Goal: Task Accomplishment & Management: Manage account settings

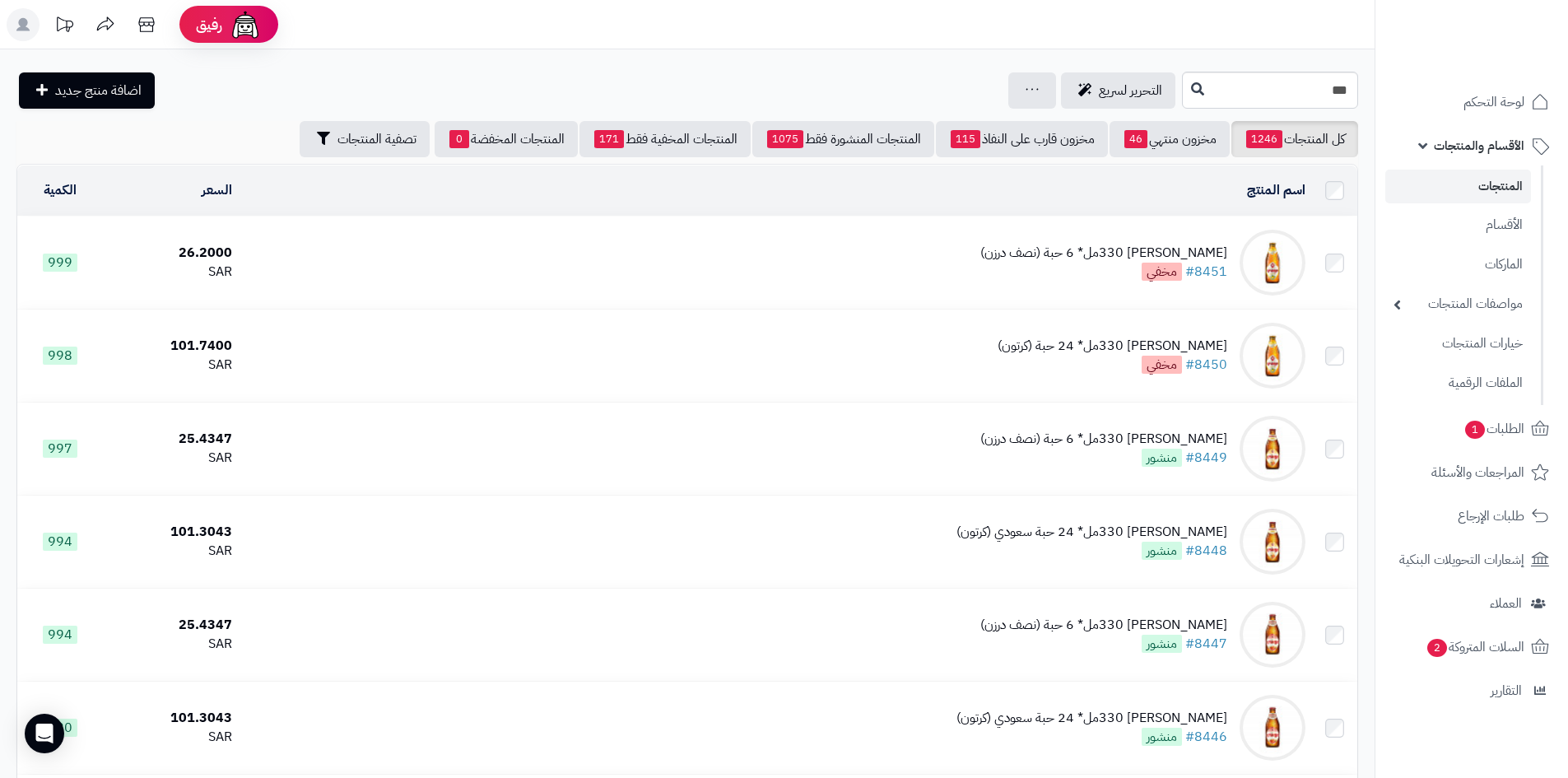
click at [1447, 189] on link "المنتجات" at bounding box center [1458, 187] width 145 height 34
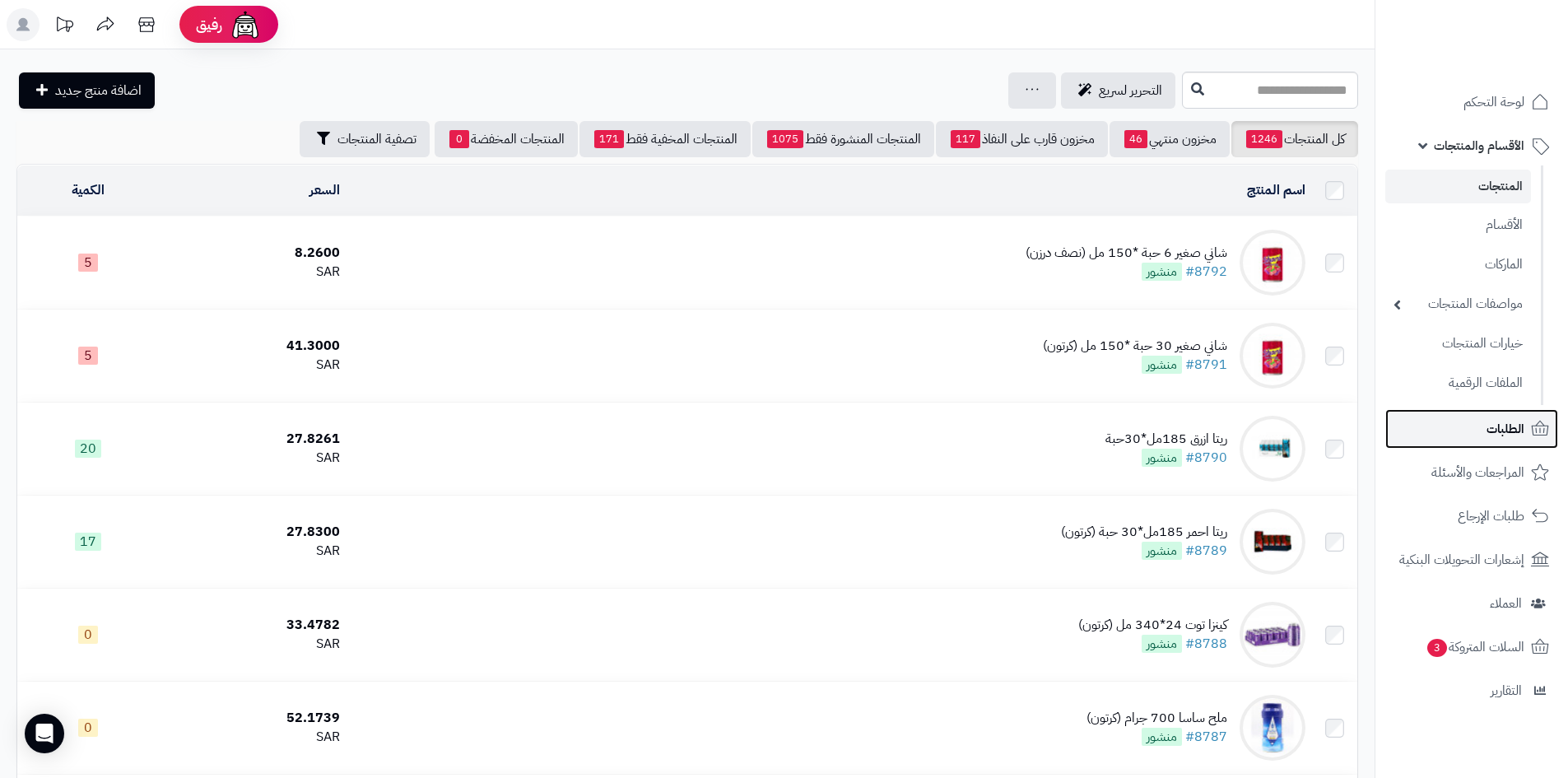
click at [1479, 435] on link "الطلبات" at bounding box center [1472, 428] width 173 height 40
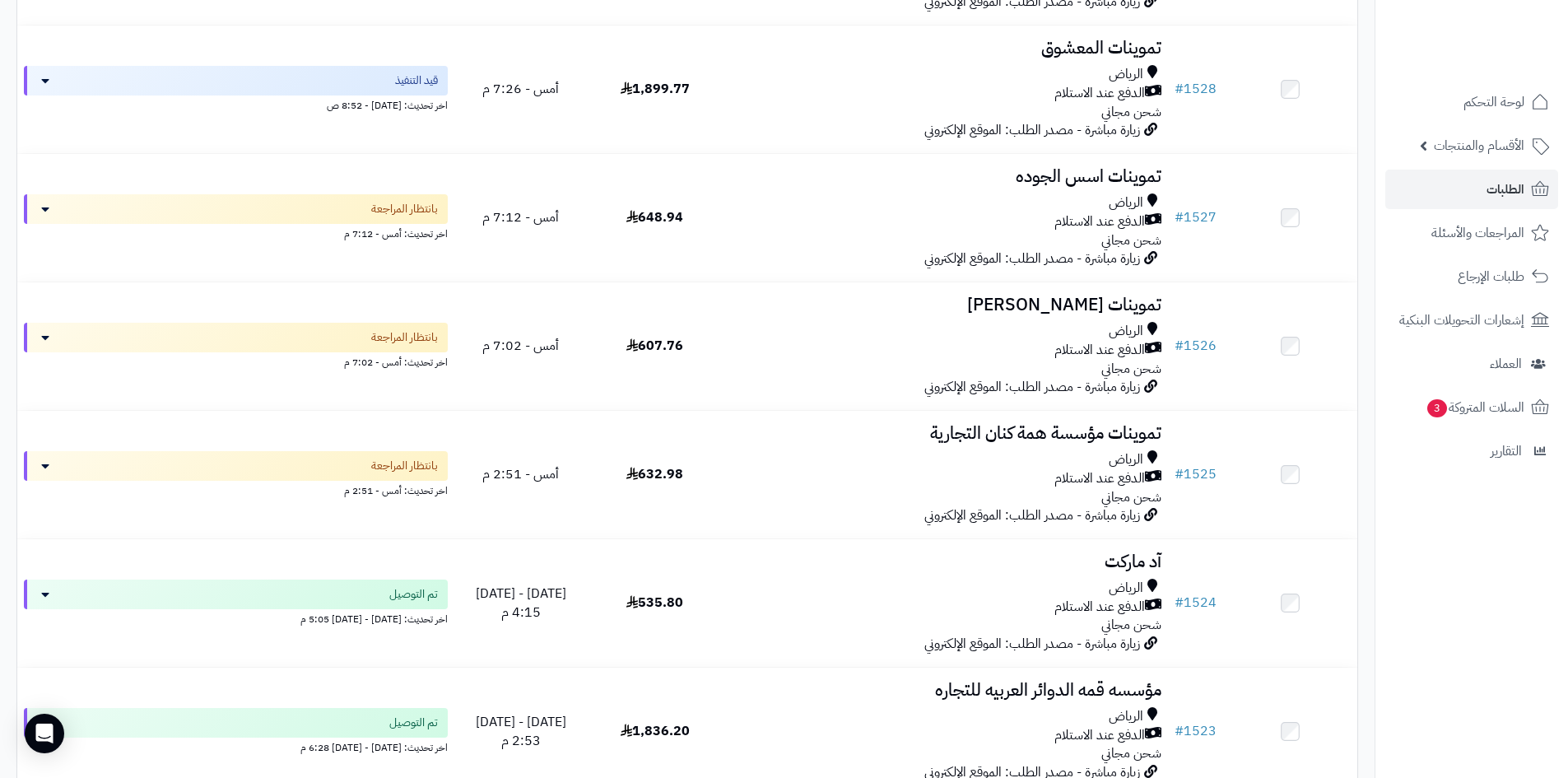
scroll to position [2717, 0]
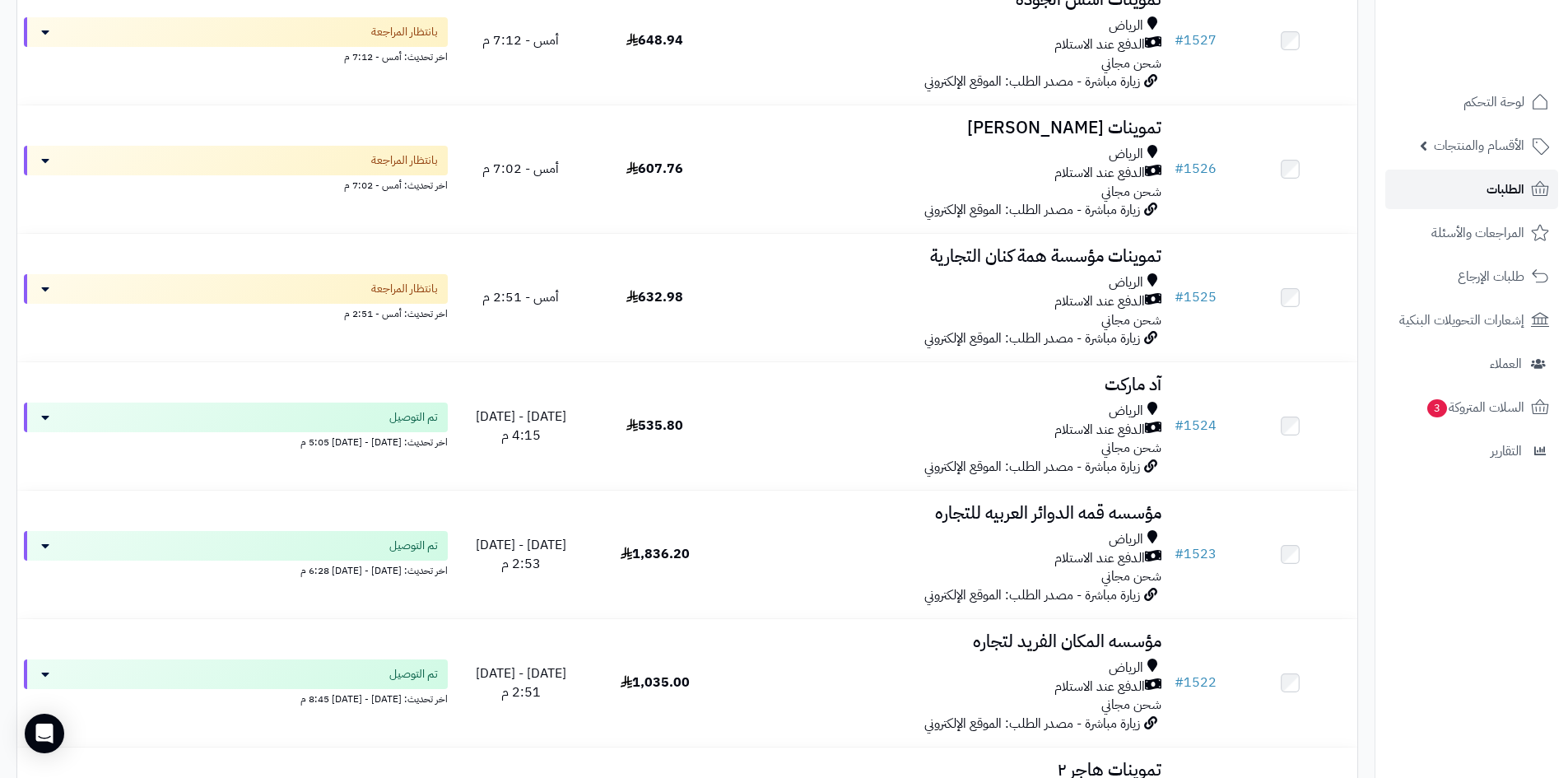
click at [1499, 195] on span "الطلبات" at bounding box center [1505, 188] width 38 height 23
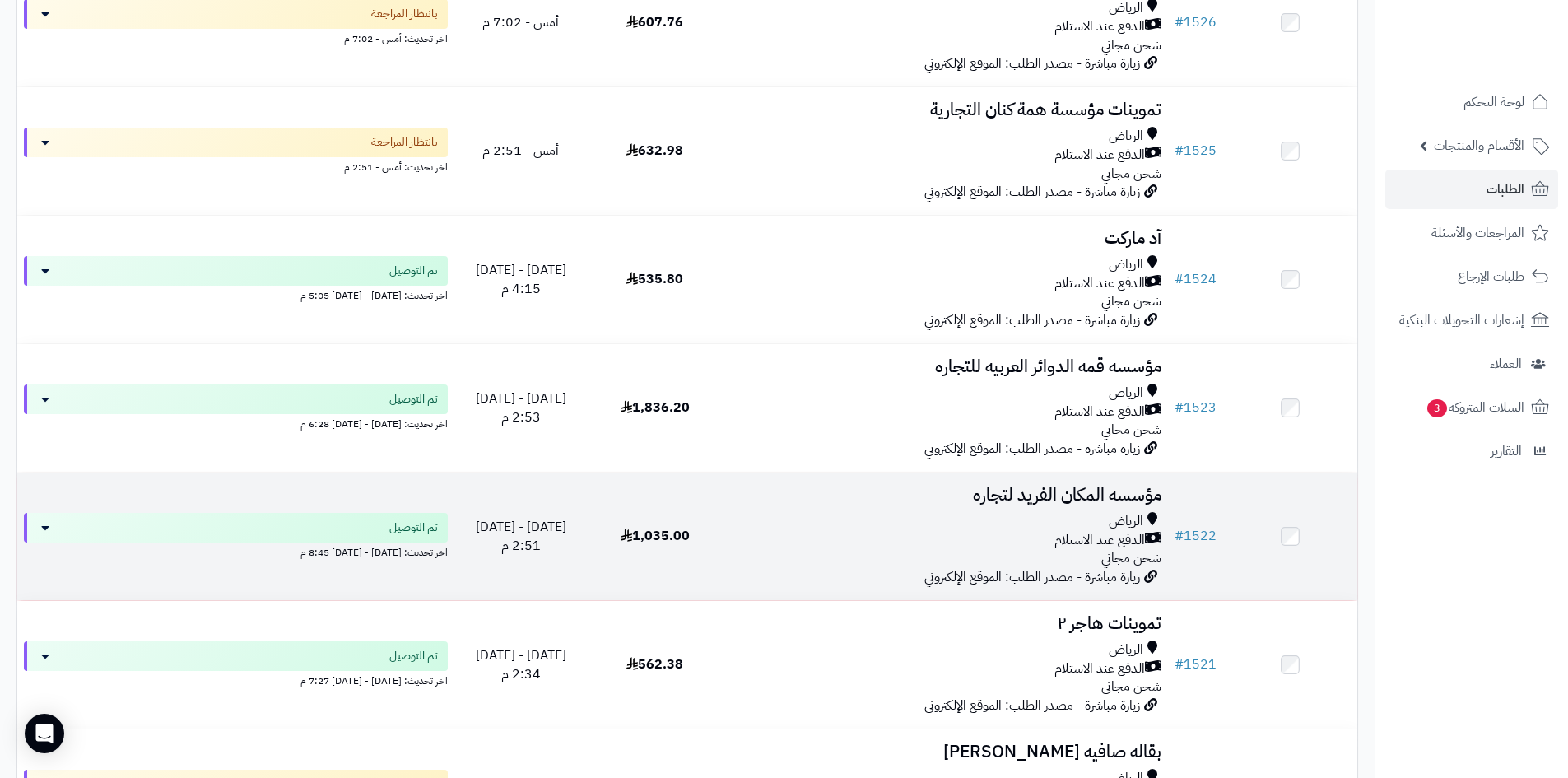
scroll to position [2963, 0]
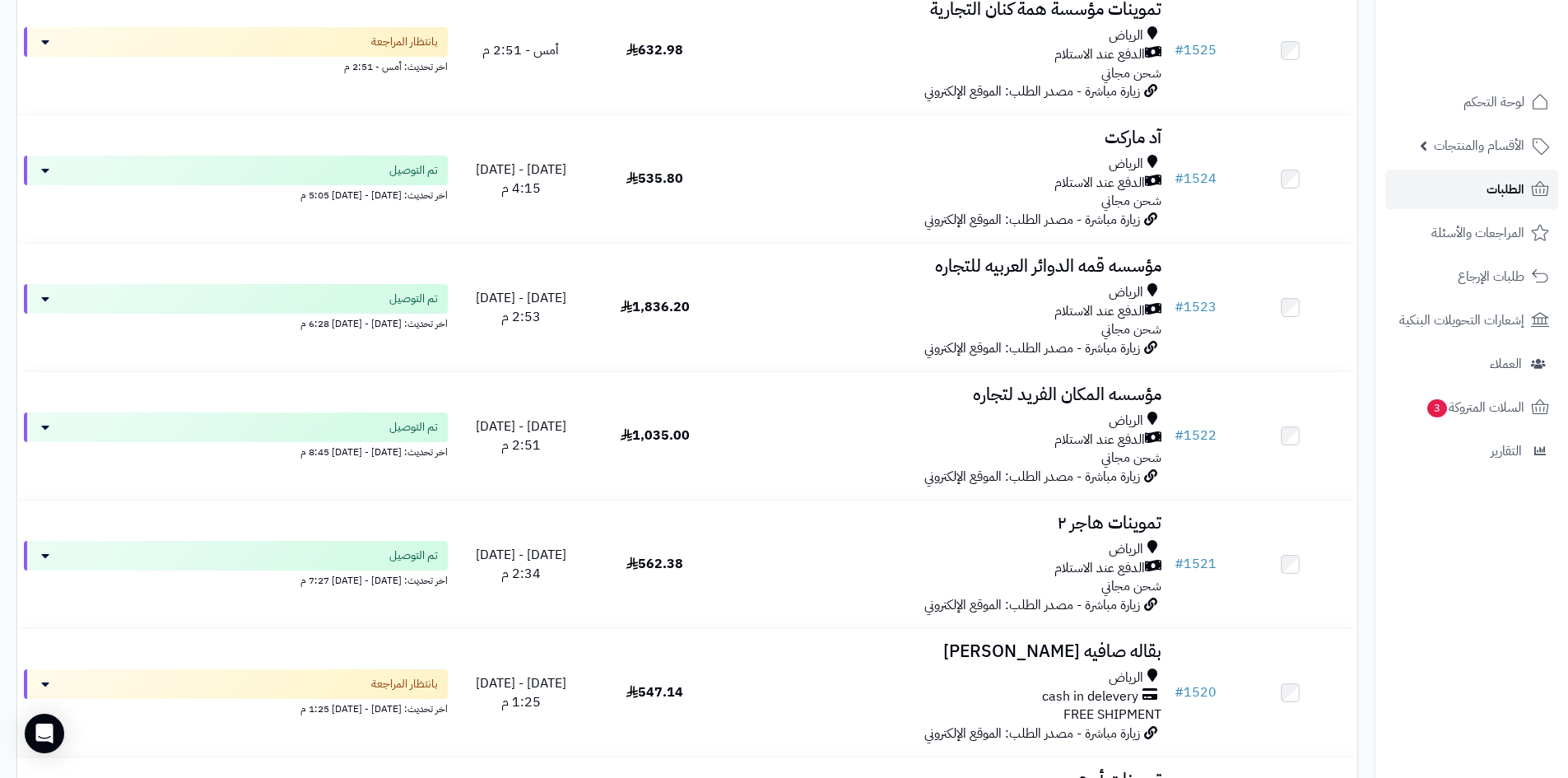
click at [1417, 195] on link "الطلبات" at bounding box center [1472, 189] width 173 height 40
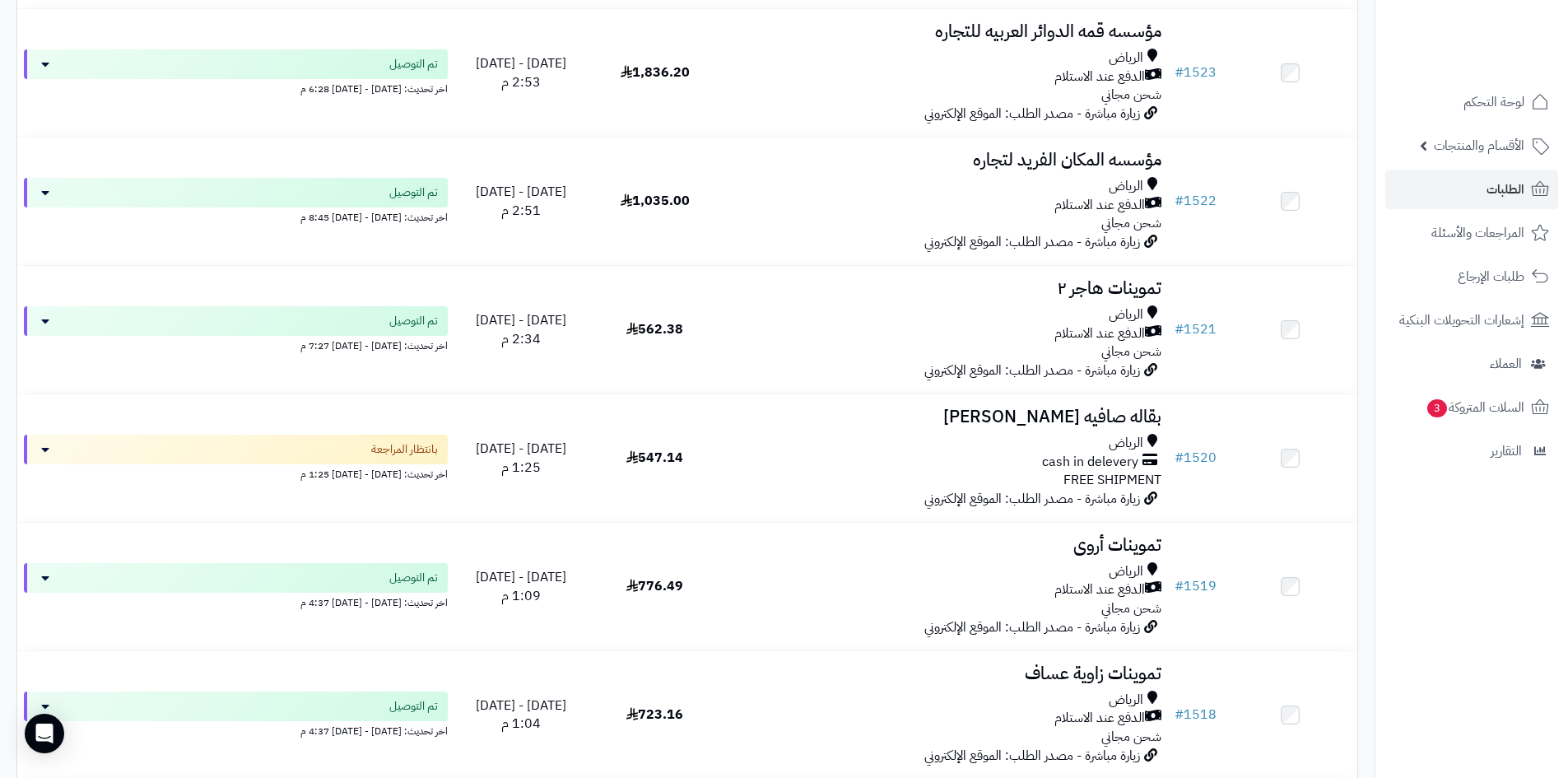
scroll to position [3210, 0]
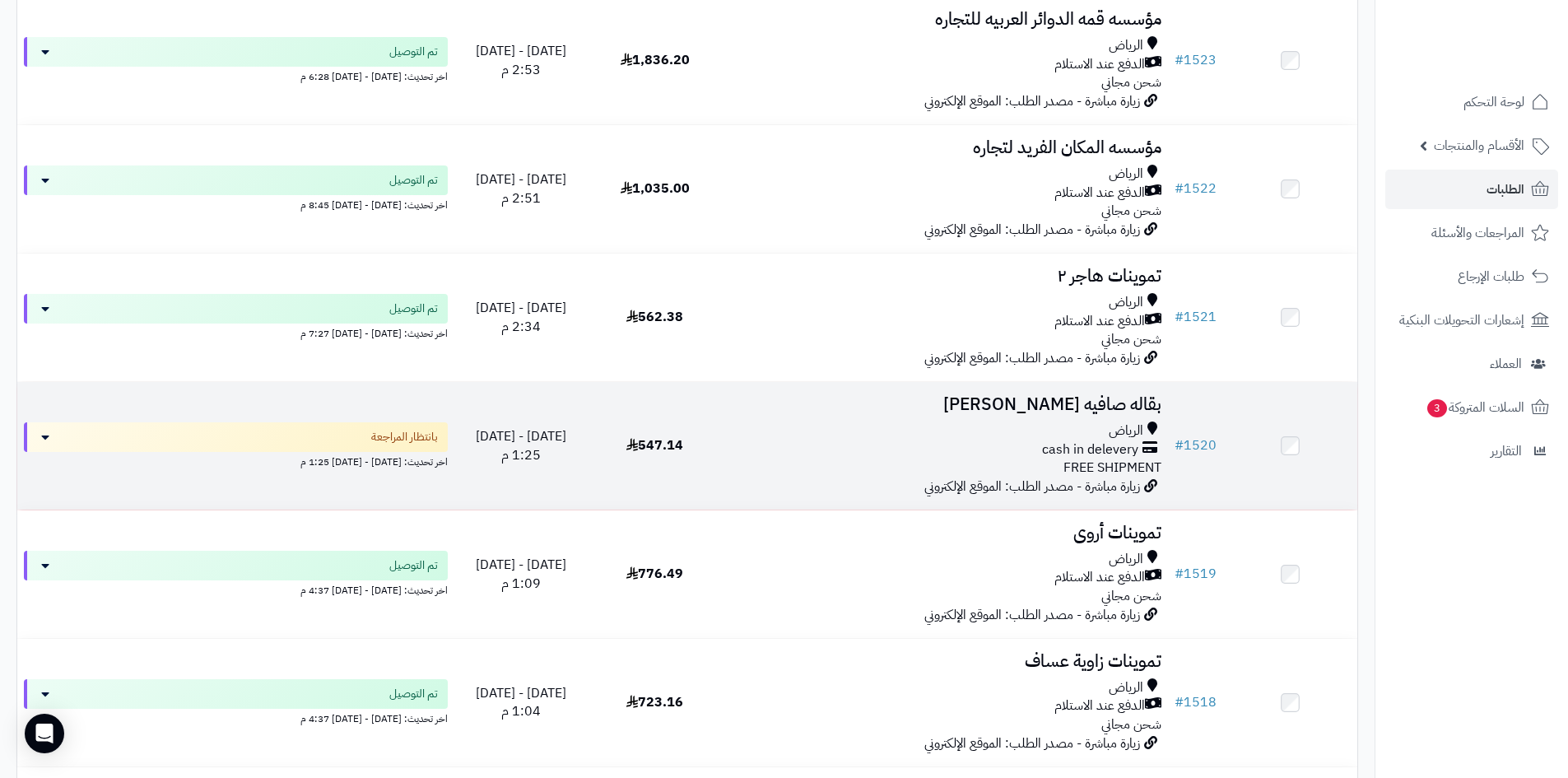
click at [878, 471] on div "الرياض cash in delevery FREE SHIPMENT" at bounding box center [945, 449] width 433 height 57
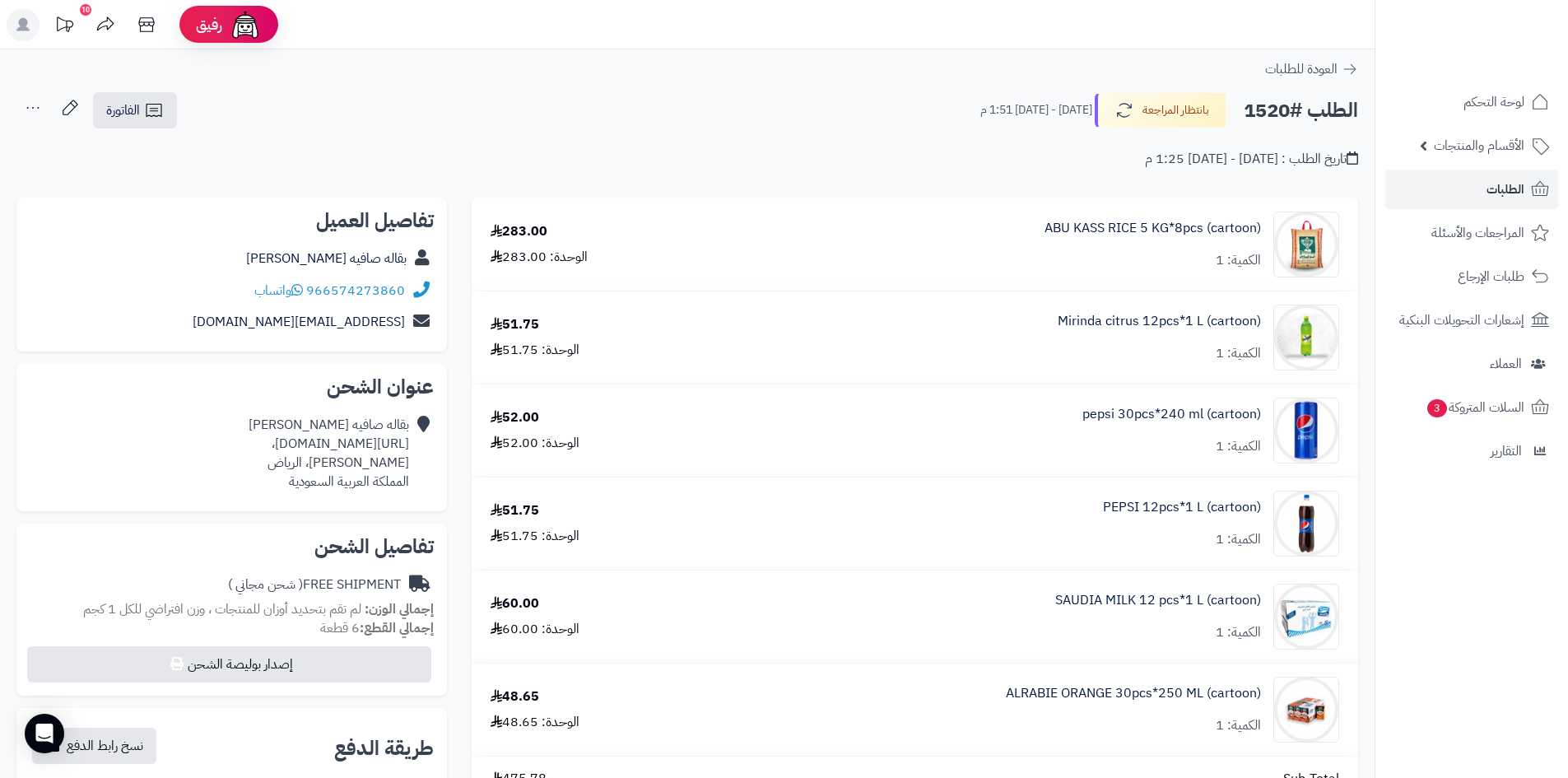
click at [943, 230] on div "ABU KASS RICE 5 KG*8pcs (cartoon) الكمية: 1" at bounding box center [1033, 244] width 637 height 66
click at [1068, 231] on link "ABU KASS RICE 5 KG*8pcs (cartoon)" at bounding box center [1153, 228] width 216 height 19
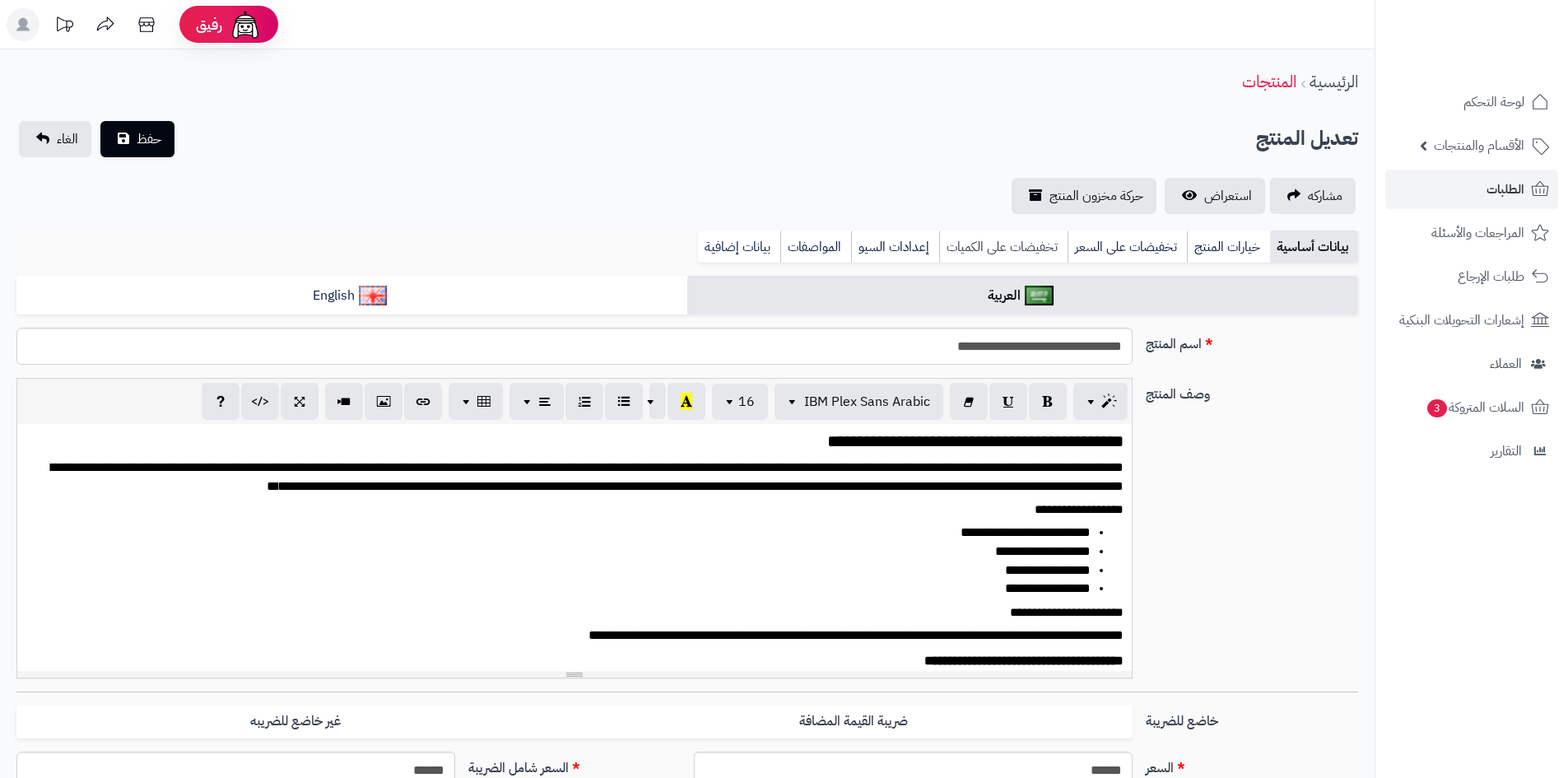
scroll to position [522, 0]
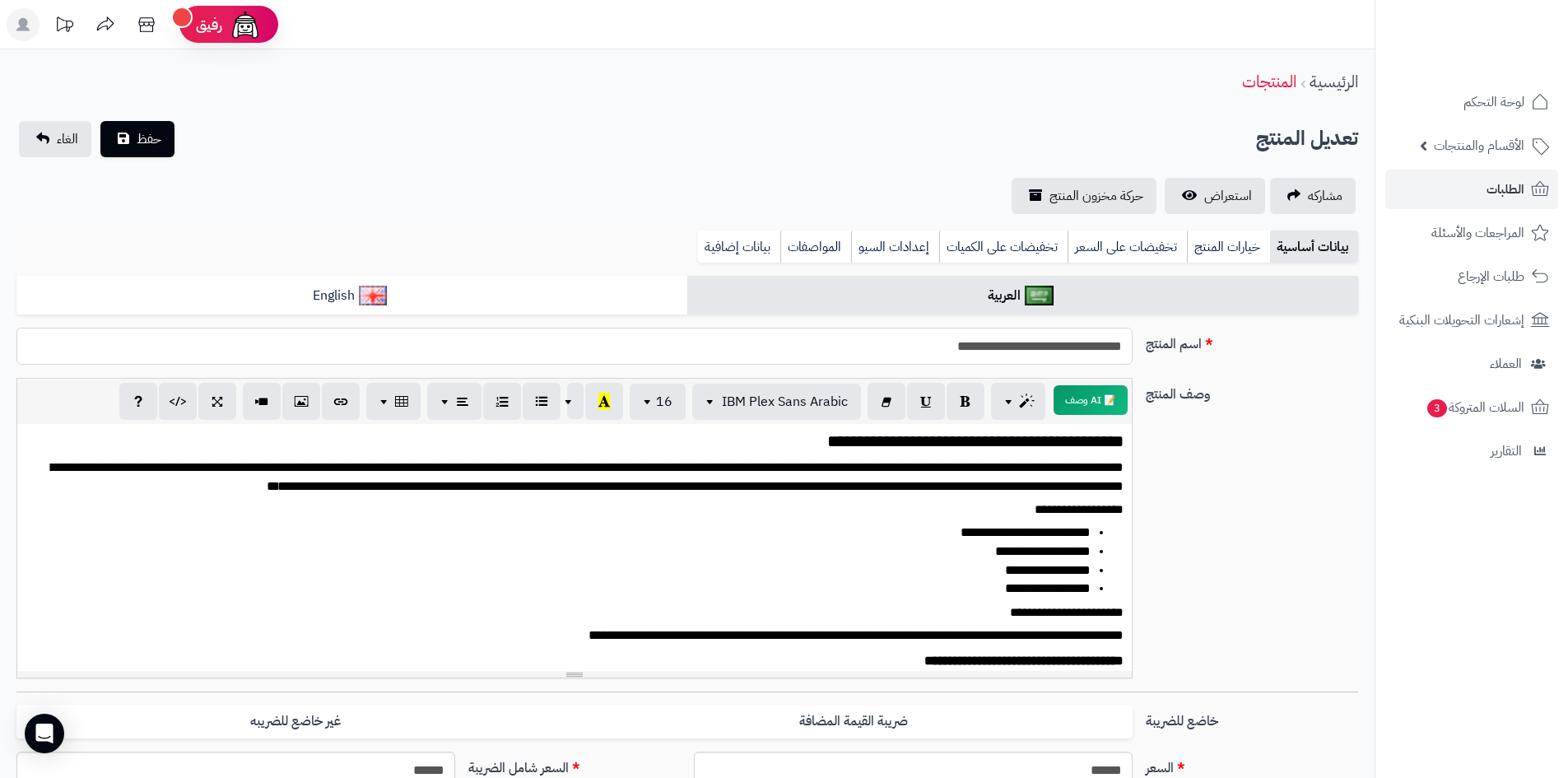
drag, startPoint x: 958, startPoint y: 341, endPoint x: 1229, endPoint y: 354, distance: 271.3
click at [1164, 339] on div "**********" at bounding box center [688, 352] width 1355 height 50
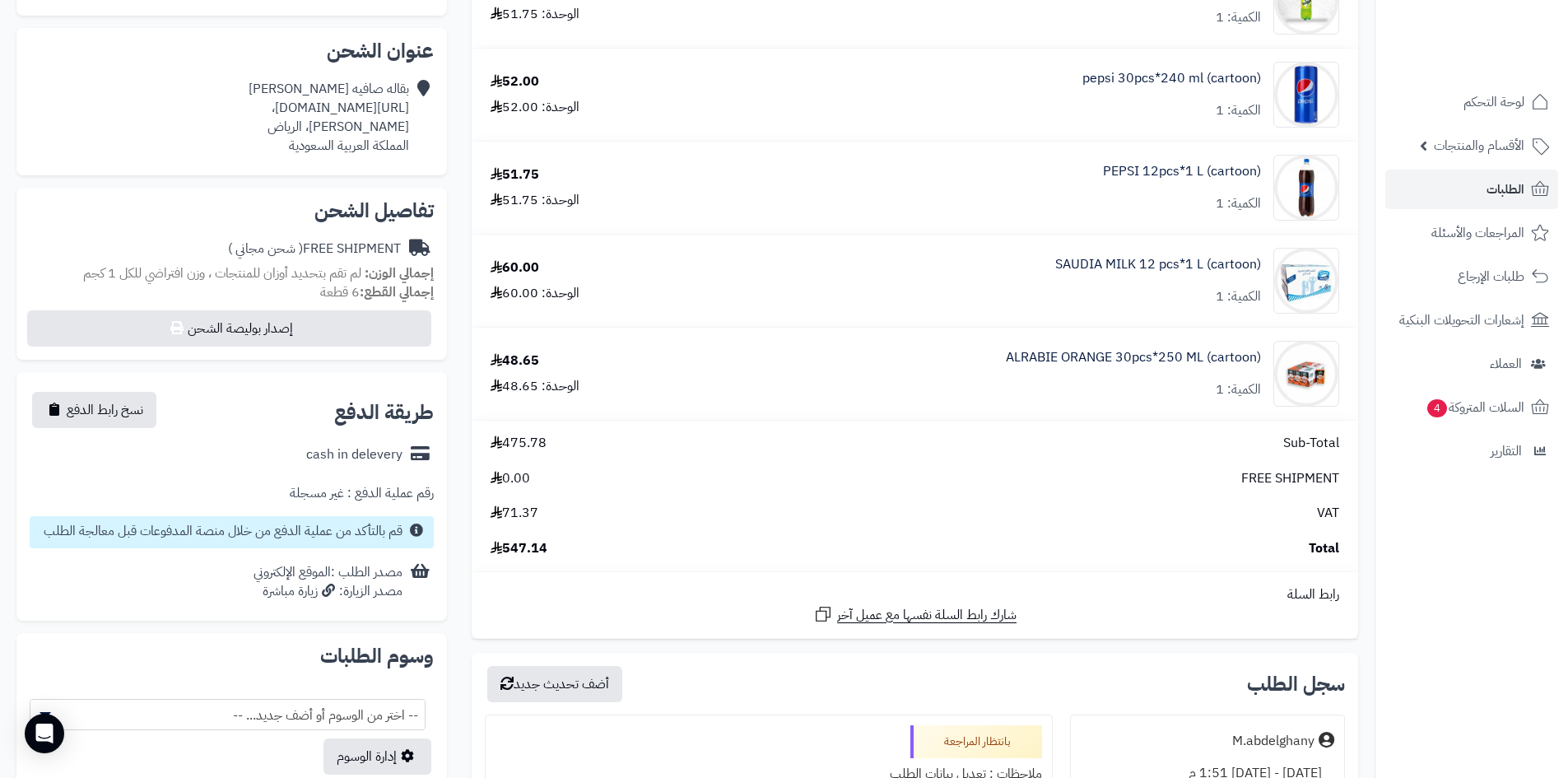
scroll to position [329, 0]
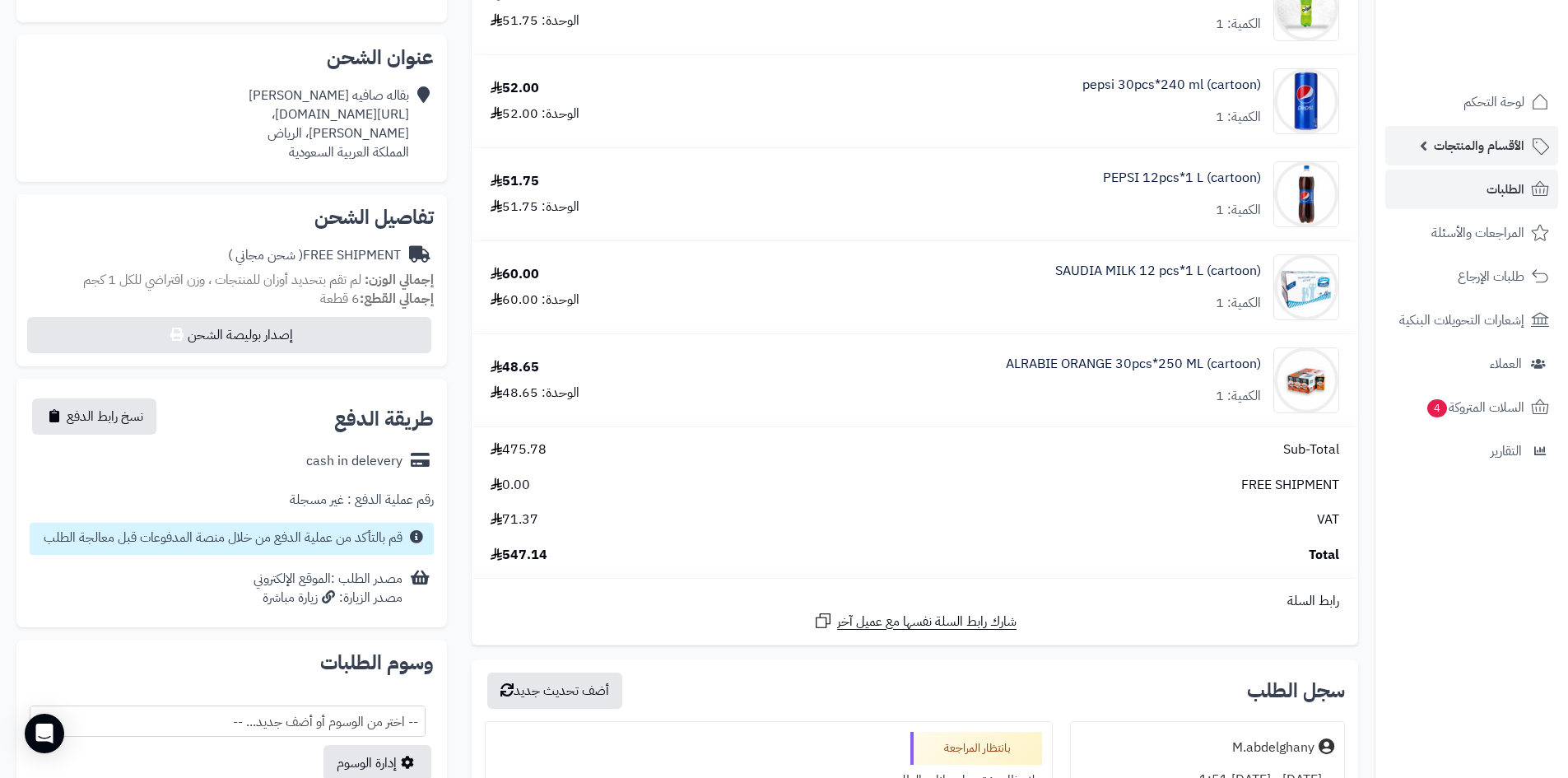
click at [1520, 145] on span "الأقسام والمنتجات" at bounding box center [1479, 145] width 90 height 23
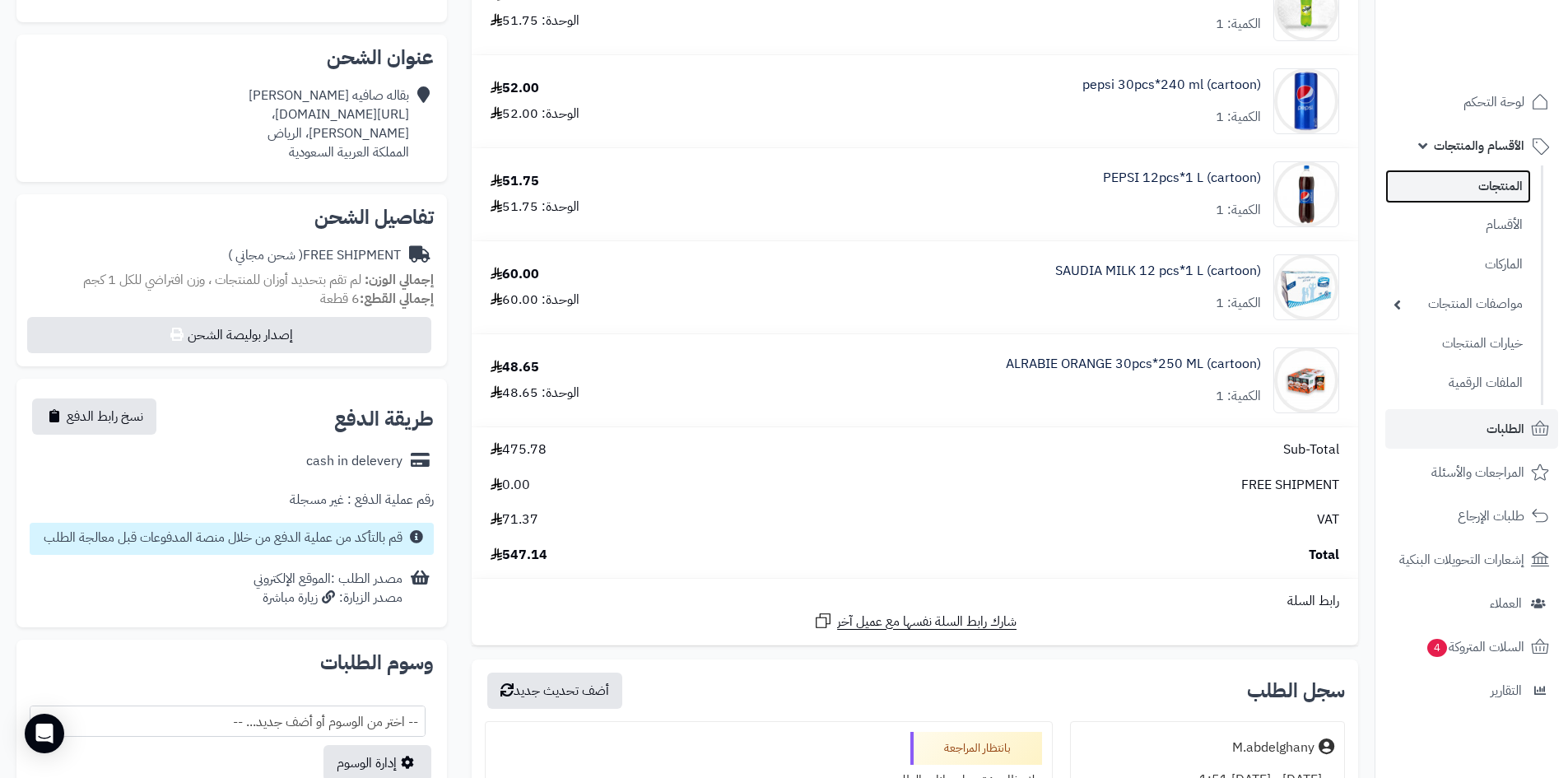
click at [1511, 198] on link "المنتجات" at bounding box center [1458, 187] width 145 height 34
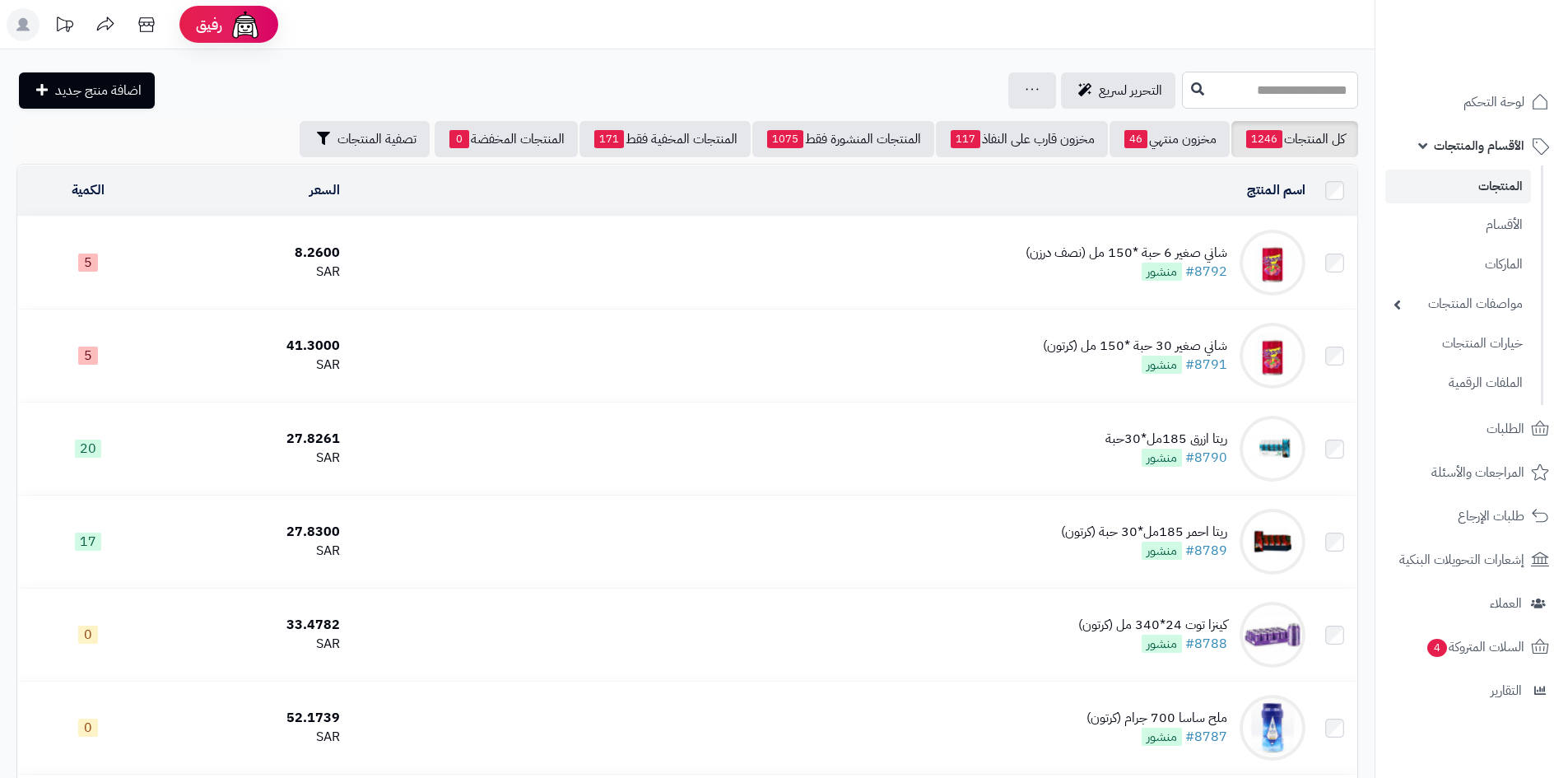
click at [1232, 101] on input "text" at bounding box center [1270, 90] width 177 height 37
type input "********"
click at [1191, 86] on icon at bounding box center [1198, 88] width 14 height 14
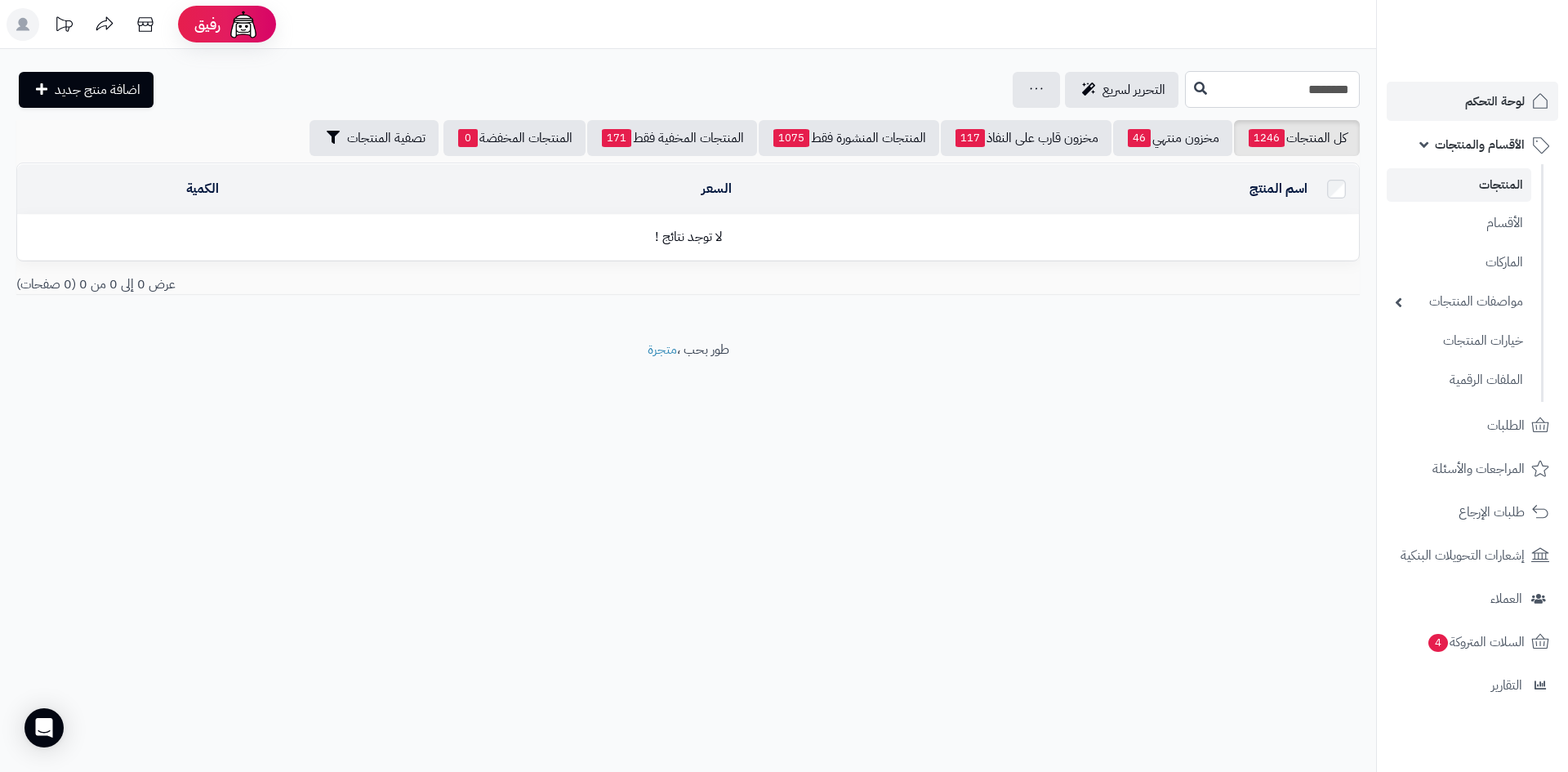
drag, startPoint x: 1263, startPoint y: 85, endPoint x: 1437, endPoint y: 98, distance: 174.5
click at [1437, 98] on div "رفيق ! الطلبات معالجة مكتمل إرجاع المنتجات العملاء المتواجدون الان 537 عملاء من…" at bounding box center [784, 386] width 1568 height 772
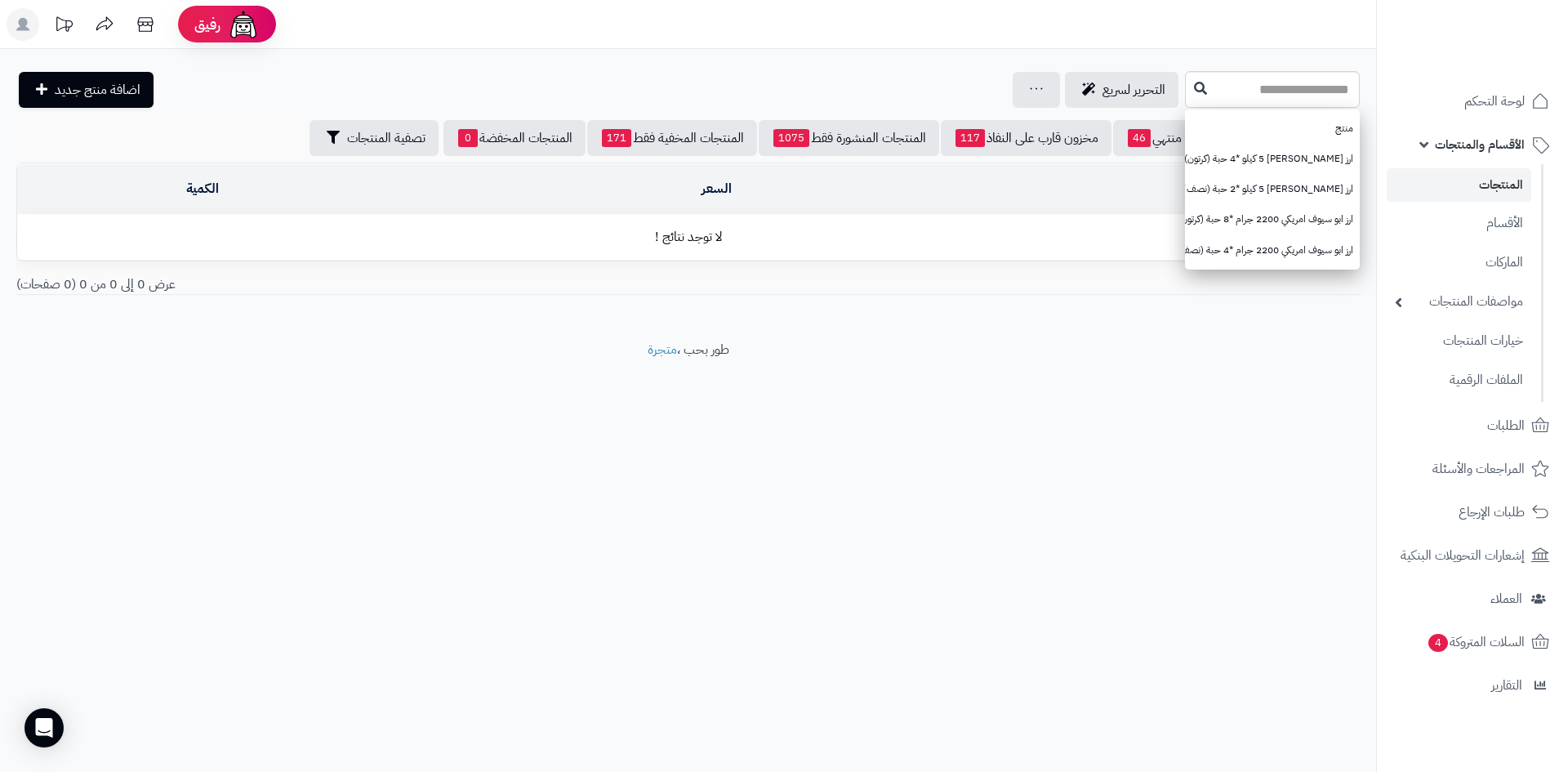
click at [1505, 182] on link "المنتجات" at bounding box center [1459, 185] width 144 height 34
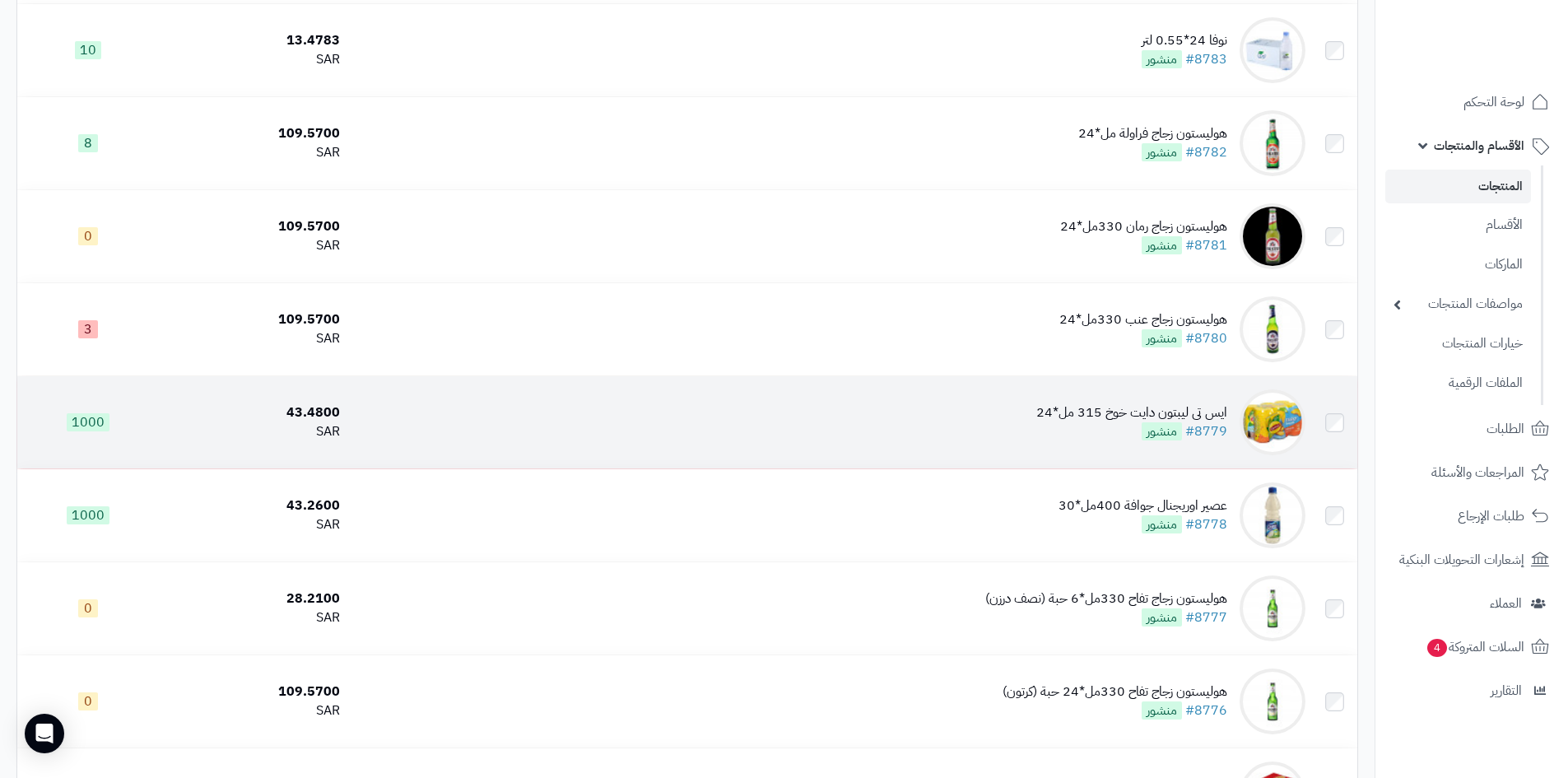
scroll to position [1070, 0]
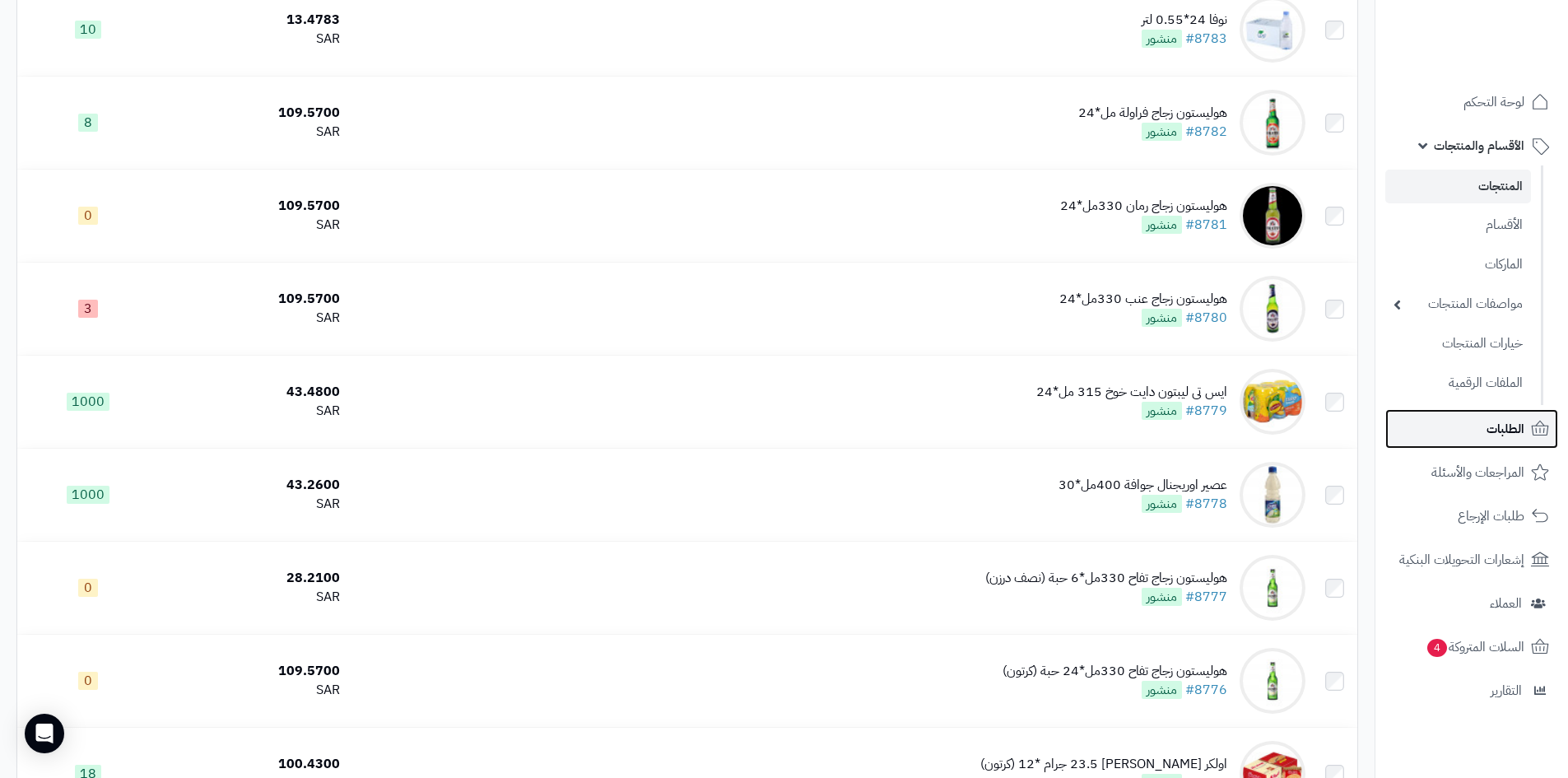
click at [1478, 420] on link "الطلبات" at bounding box center [1472, 428] width 173 height 40
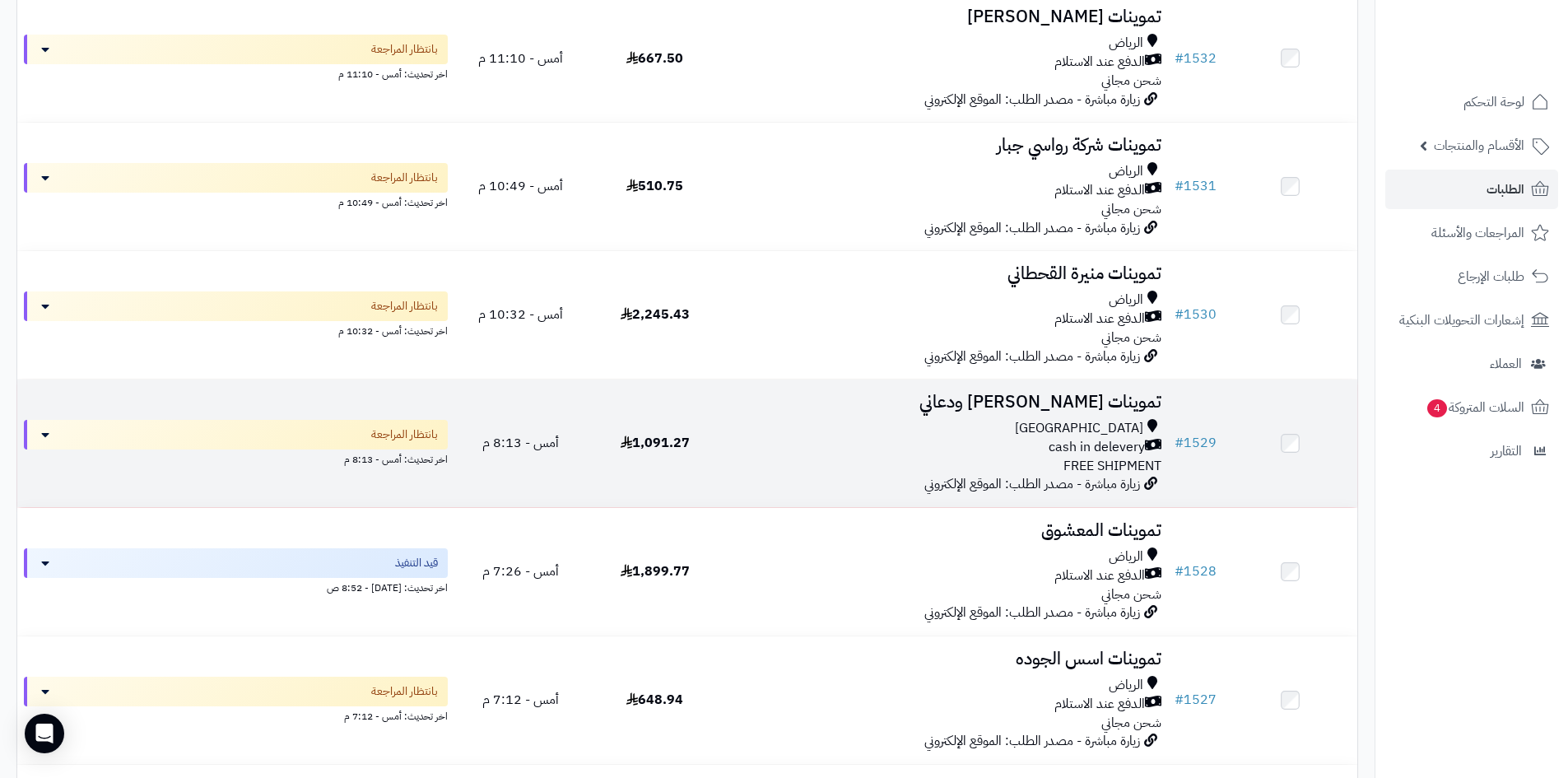
scroll to position [2058, 0]
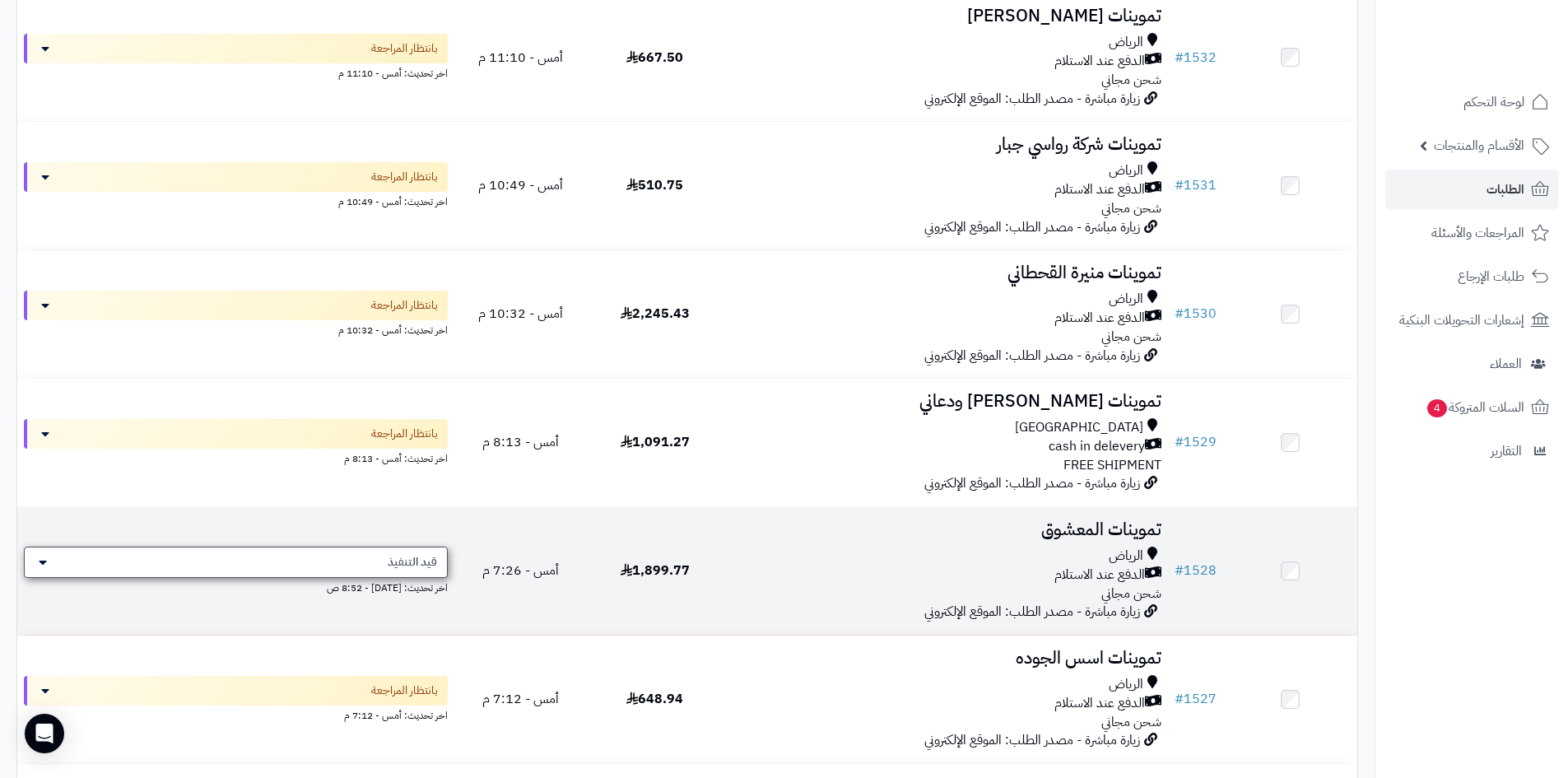
click at [337, 552] on div "قيد التنفيذ" at bounding box center [236, 562] width 424 height 31
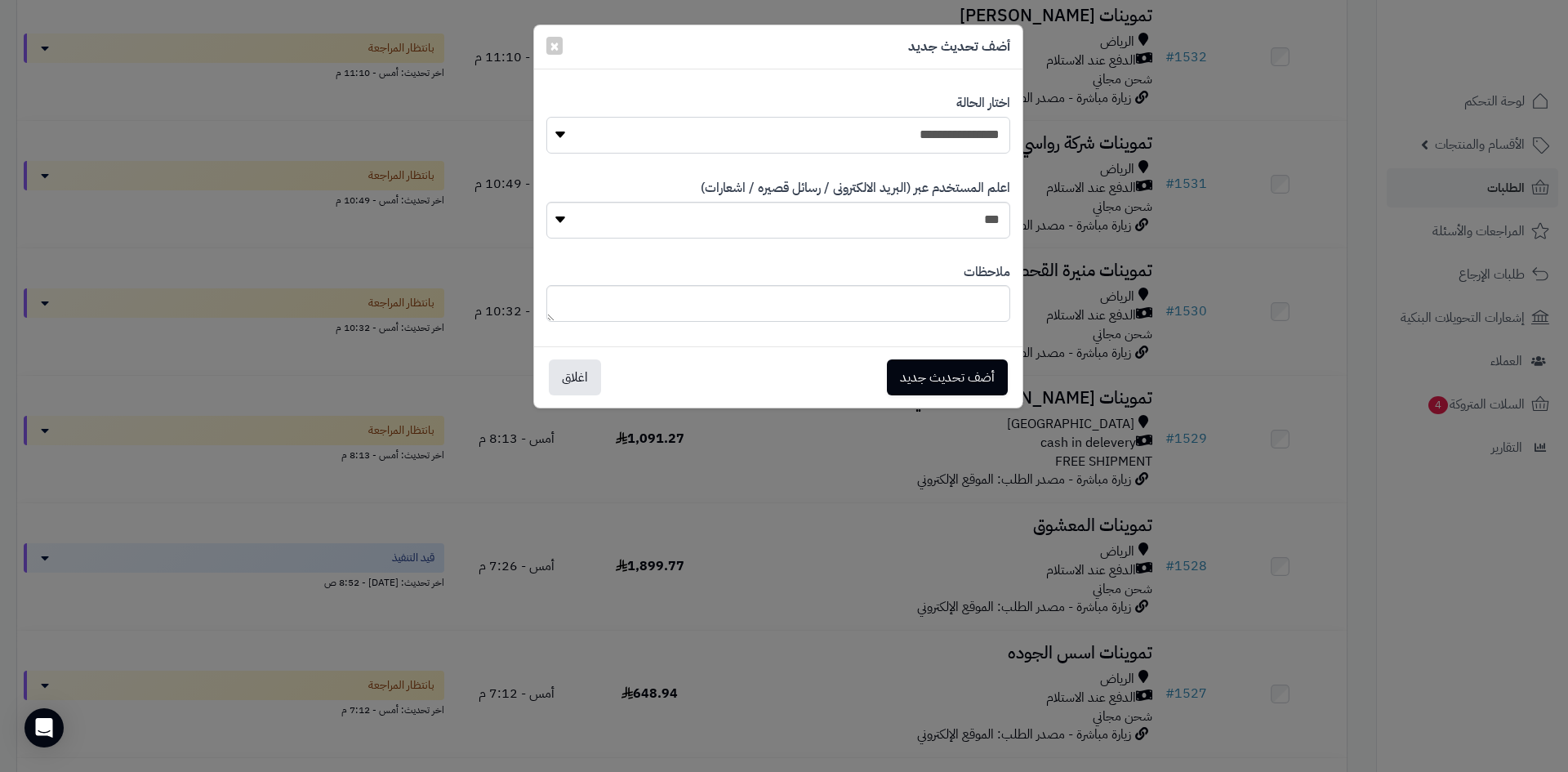
click at [947, 132] on select "**********" at bounding box center [778, 135] width 463 height 37
click at [561, 44] on button "×" at bounding box center [554, 44] width 16 height 18
